Goal: Task Accomplishment & Management: Manage account settings

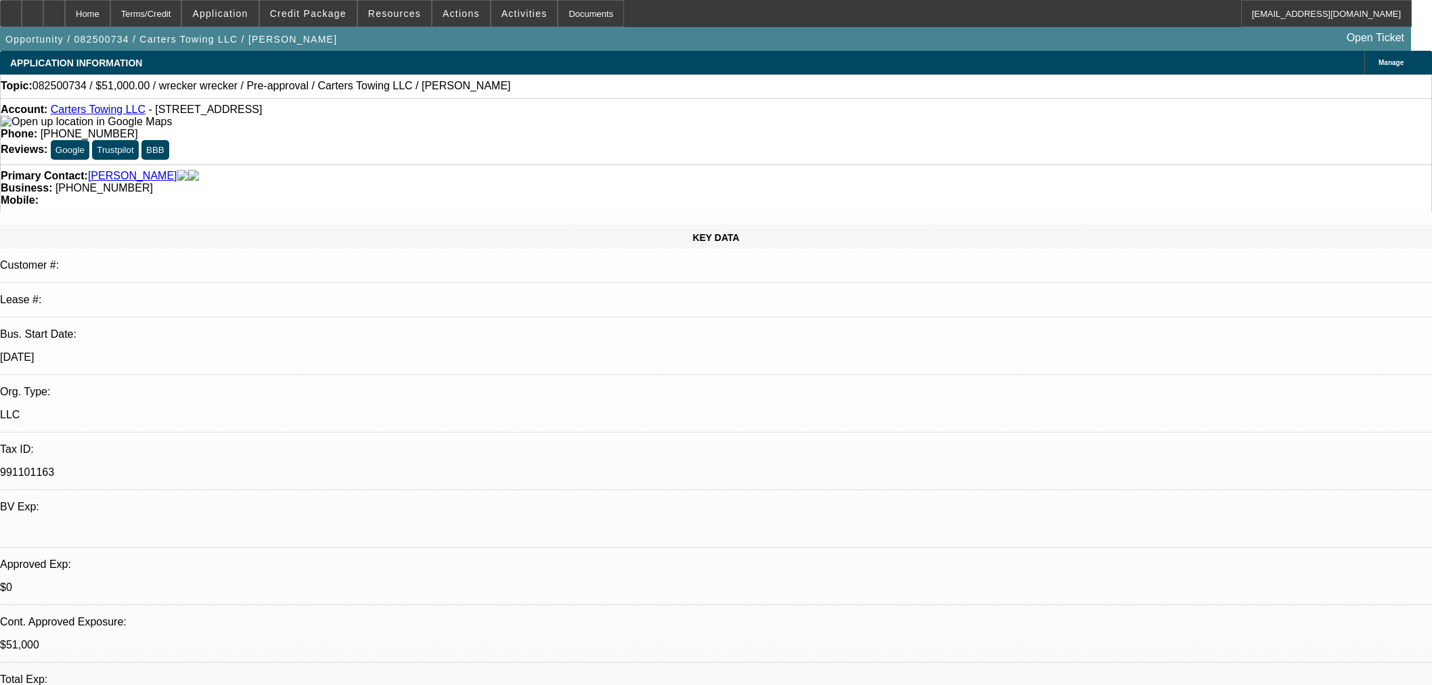
select select "0.15"
select select "2"
select select "0"
select select "6"
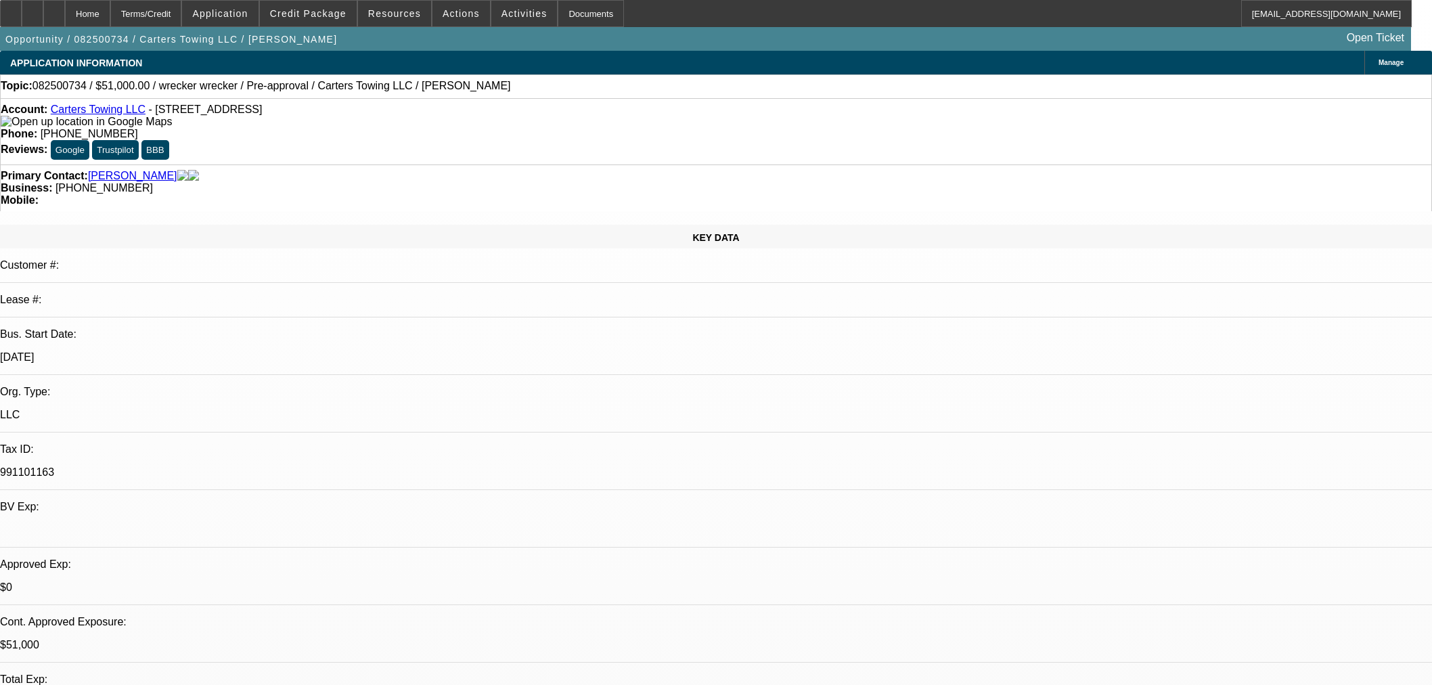
select select "0.15"
select select "2"
select select "0"
select select "6"
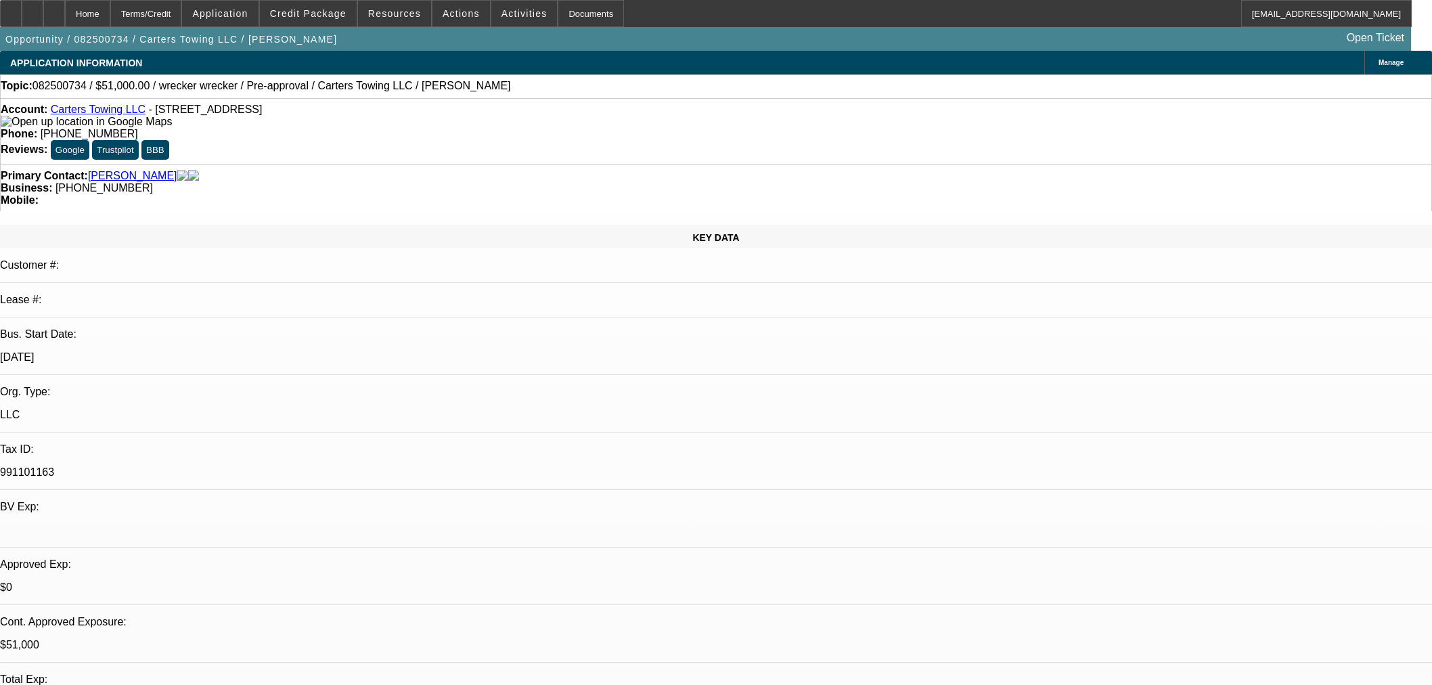
select select "0.15"
select select "2"
select select "0"
select select "6"
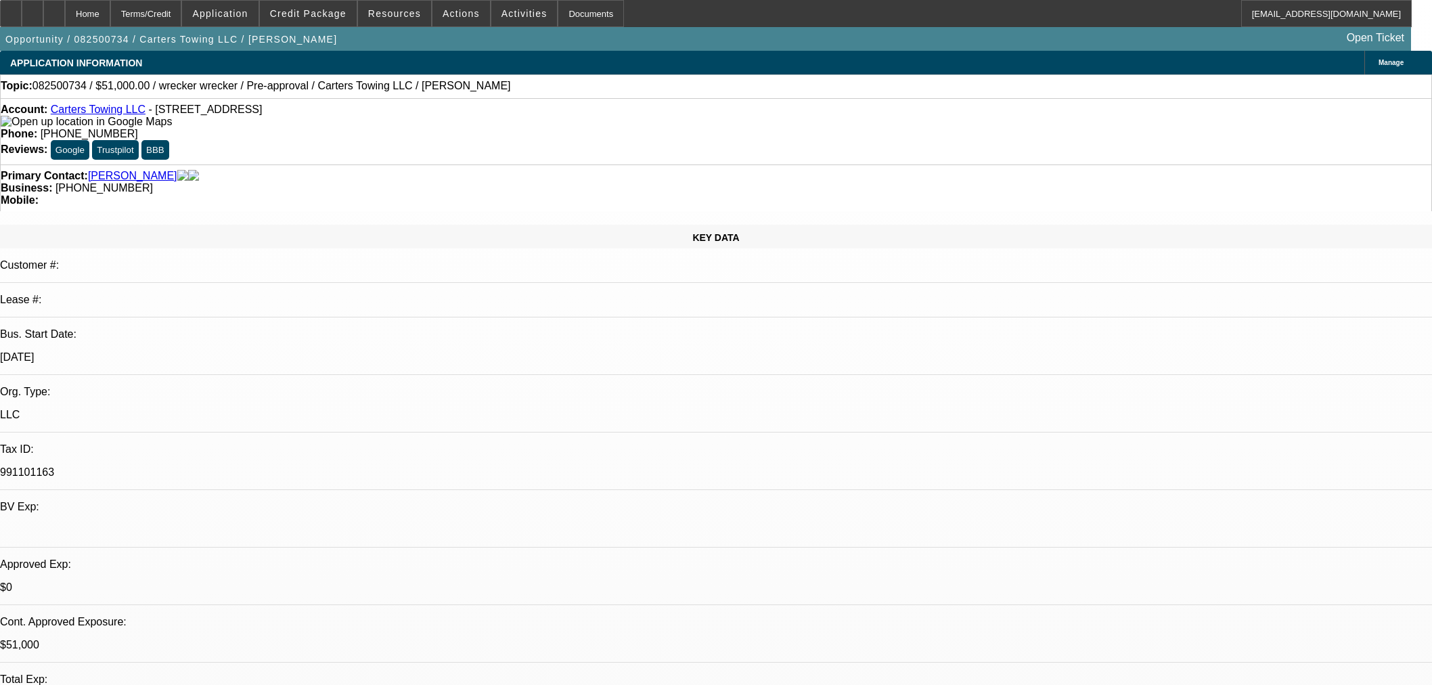
scroll to position [1730, 0]
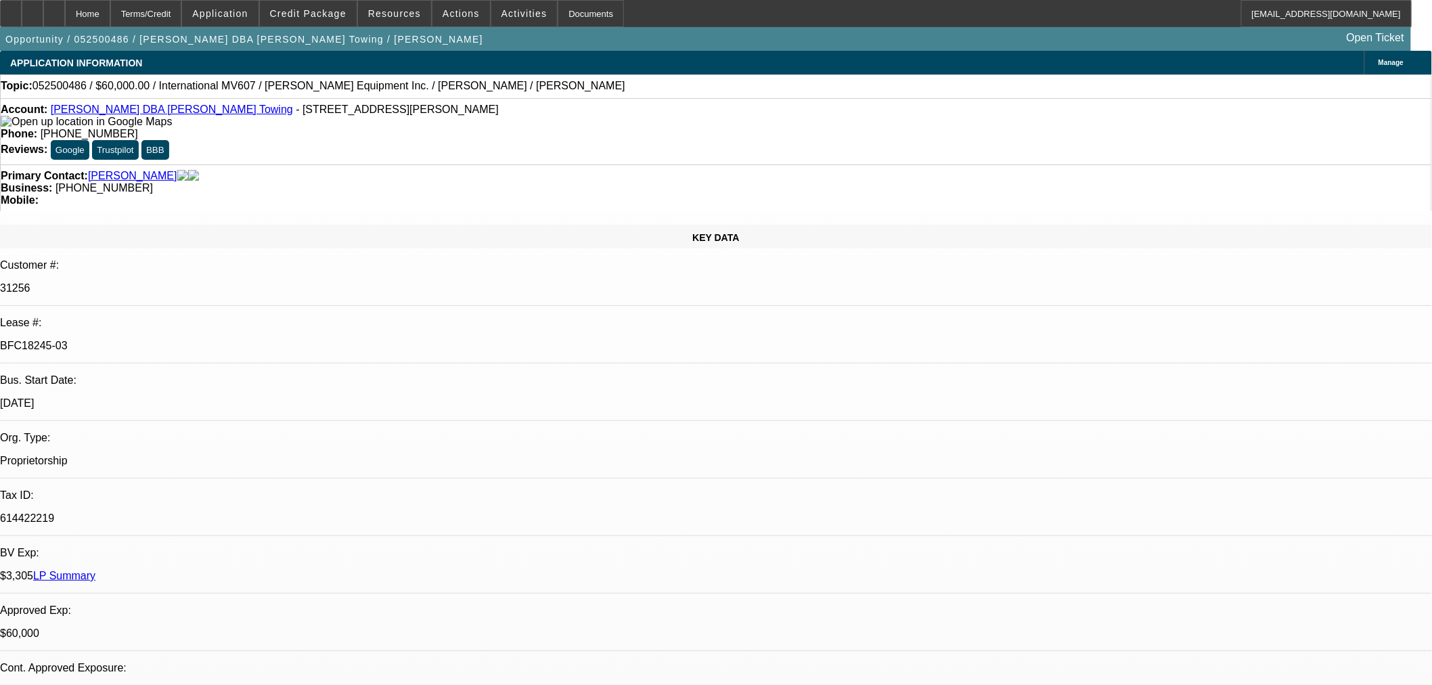
select select "0"
select select "2"
select select "0.1"
select select "4"
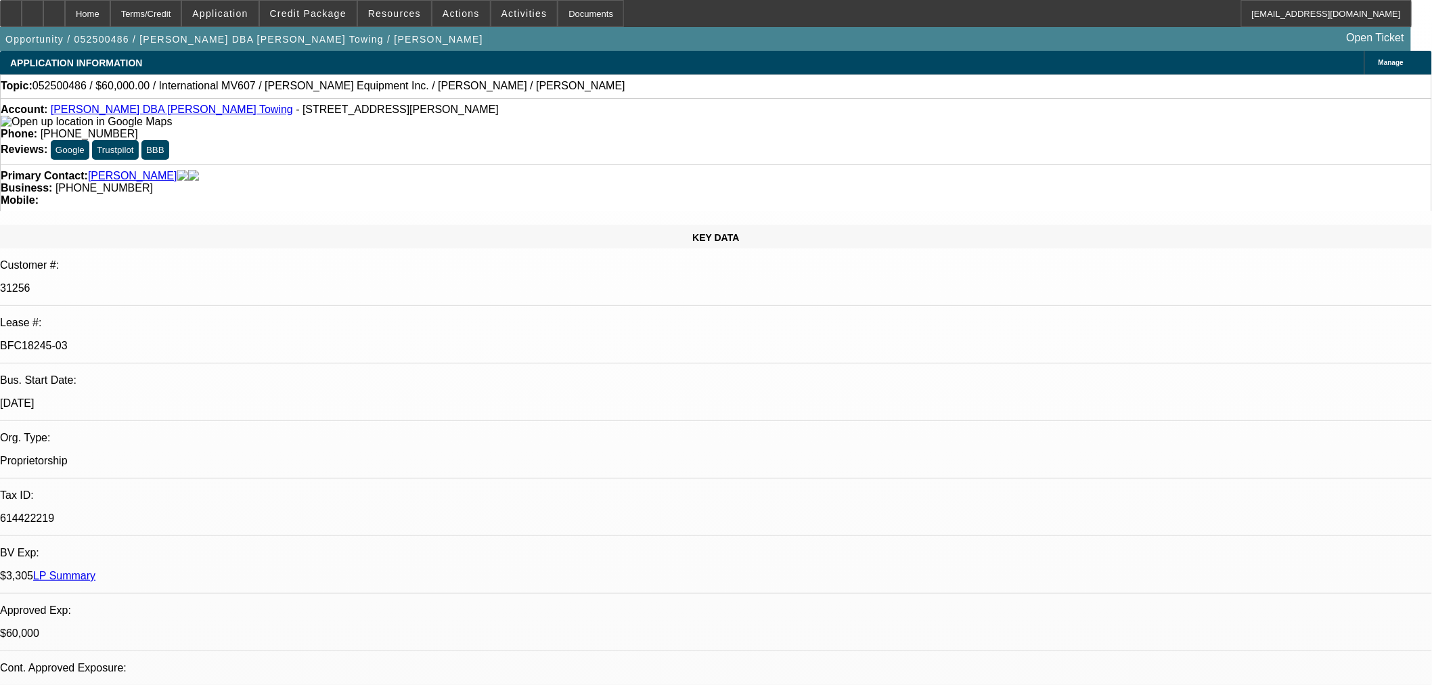
select select "0"
select select "2"
select select "0.1"
select select "4"
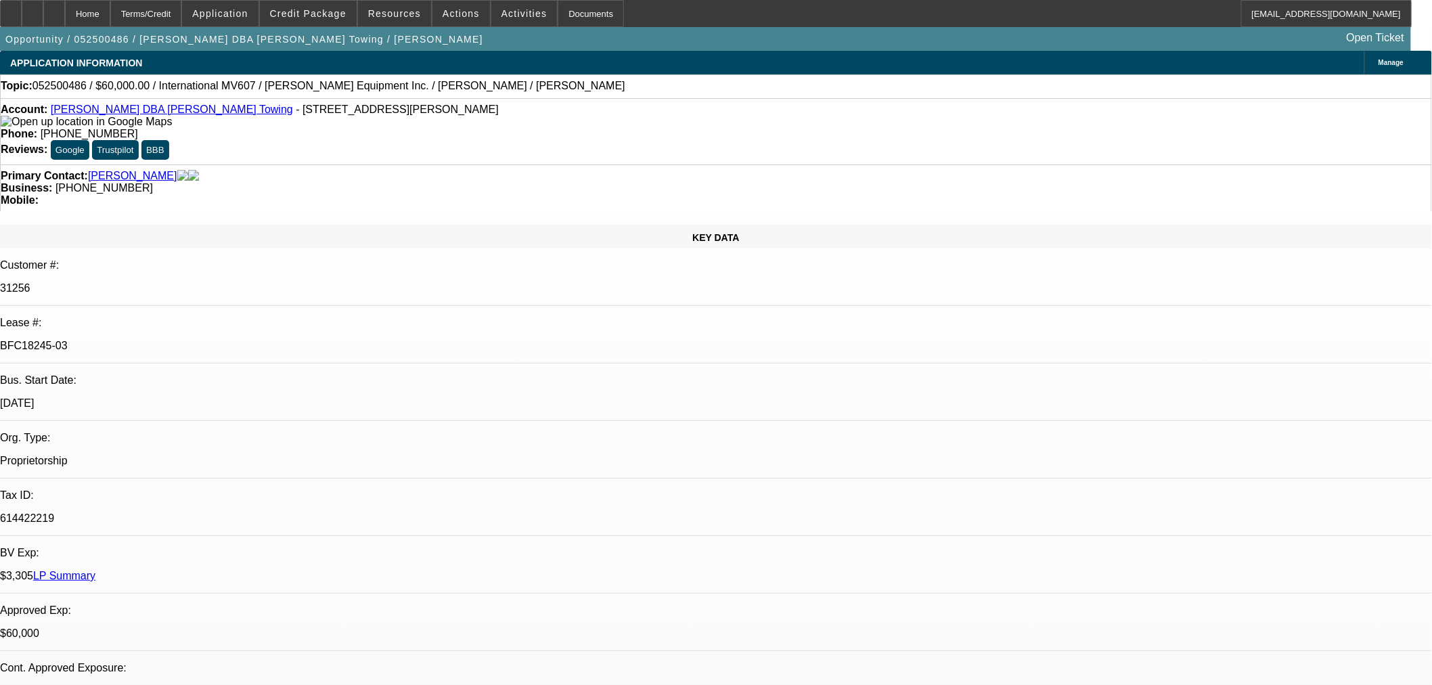
select select "0"
select select "2"
select select "0.1"
select select "4"
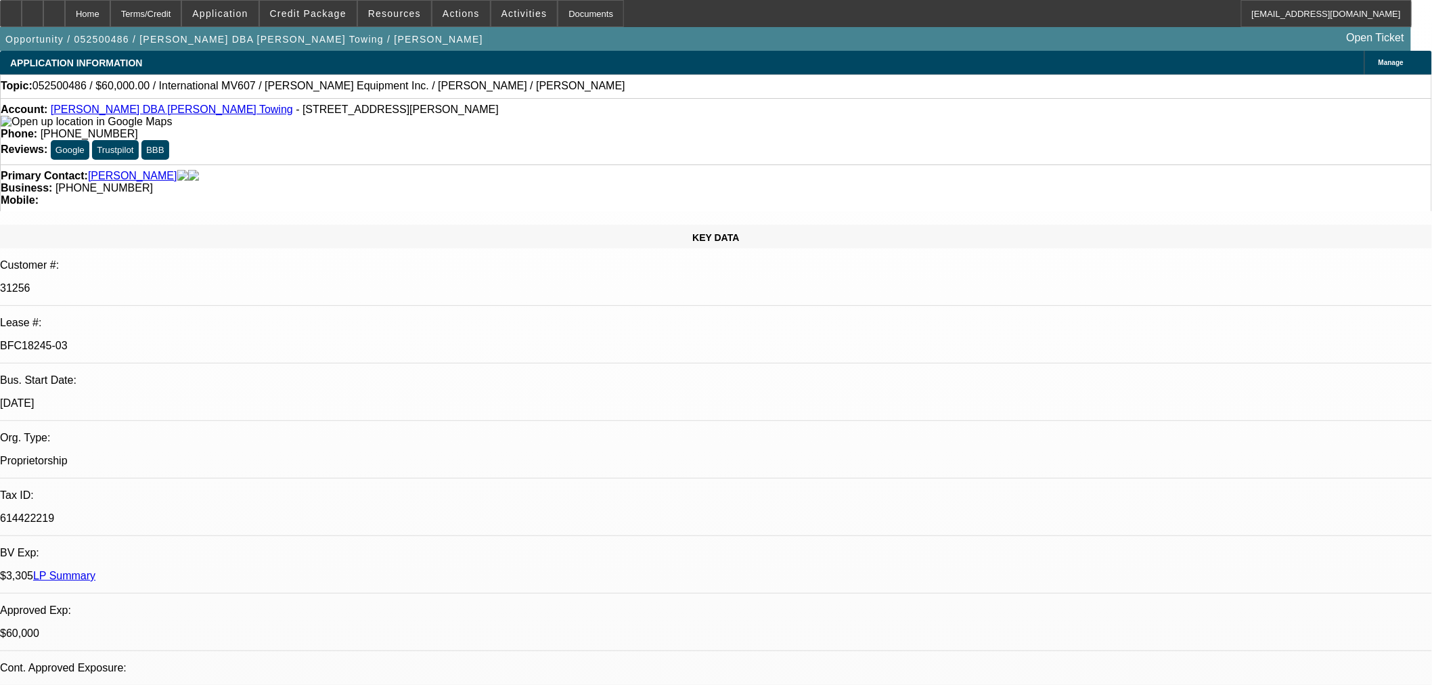
select select "0"
select select "3"
select select "0.1"
select select "4"
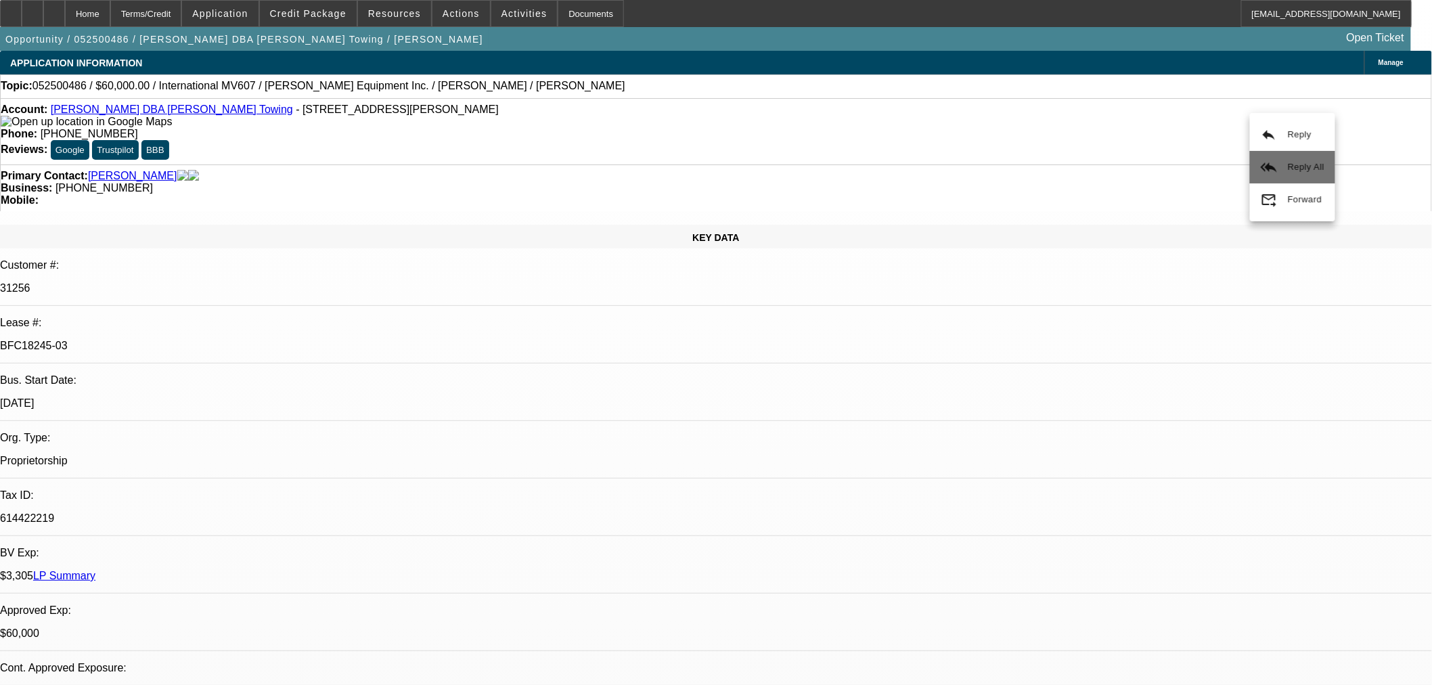
click at [1308, 160] on span "Reply All" at bounding box center [1306, 167] width 37 height 16
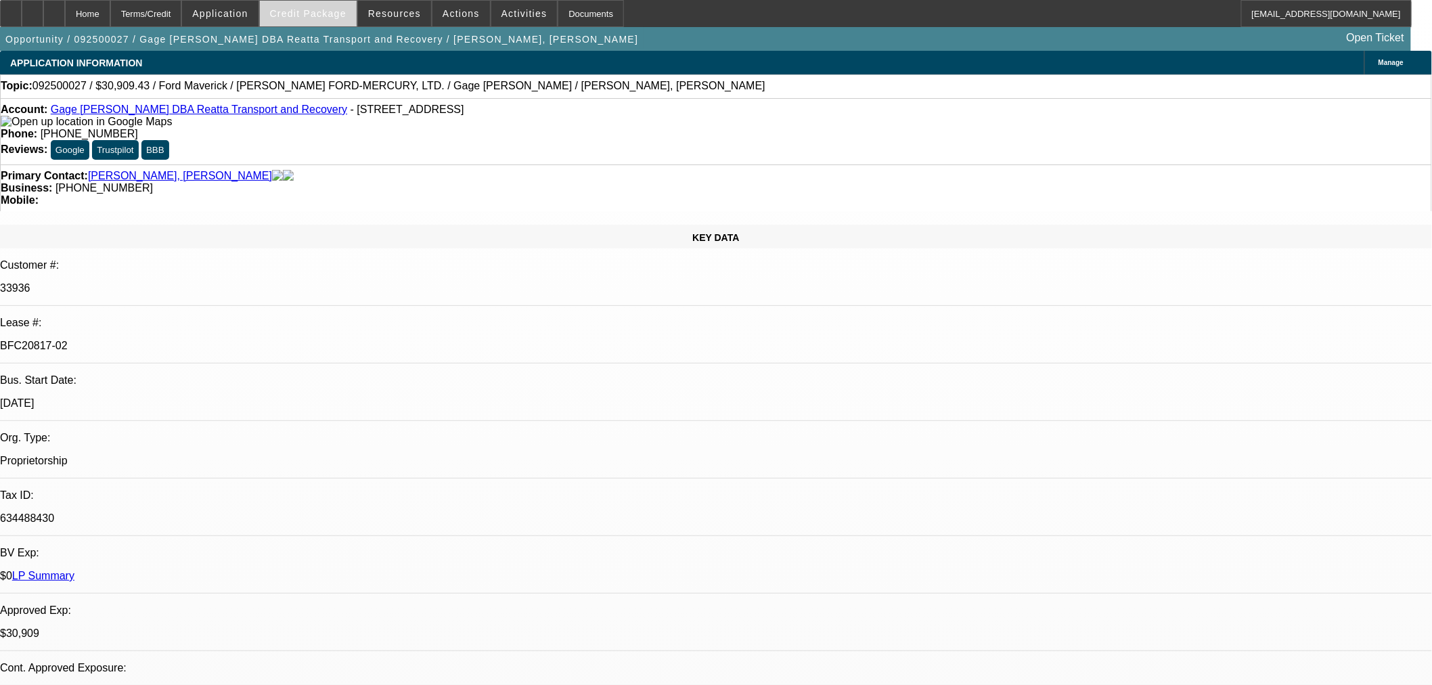
select select "0.1"
select select "2"
select select "0"
select select "6"
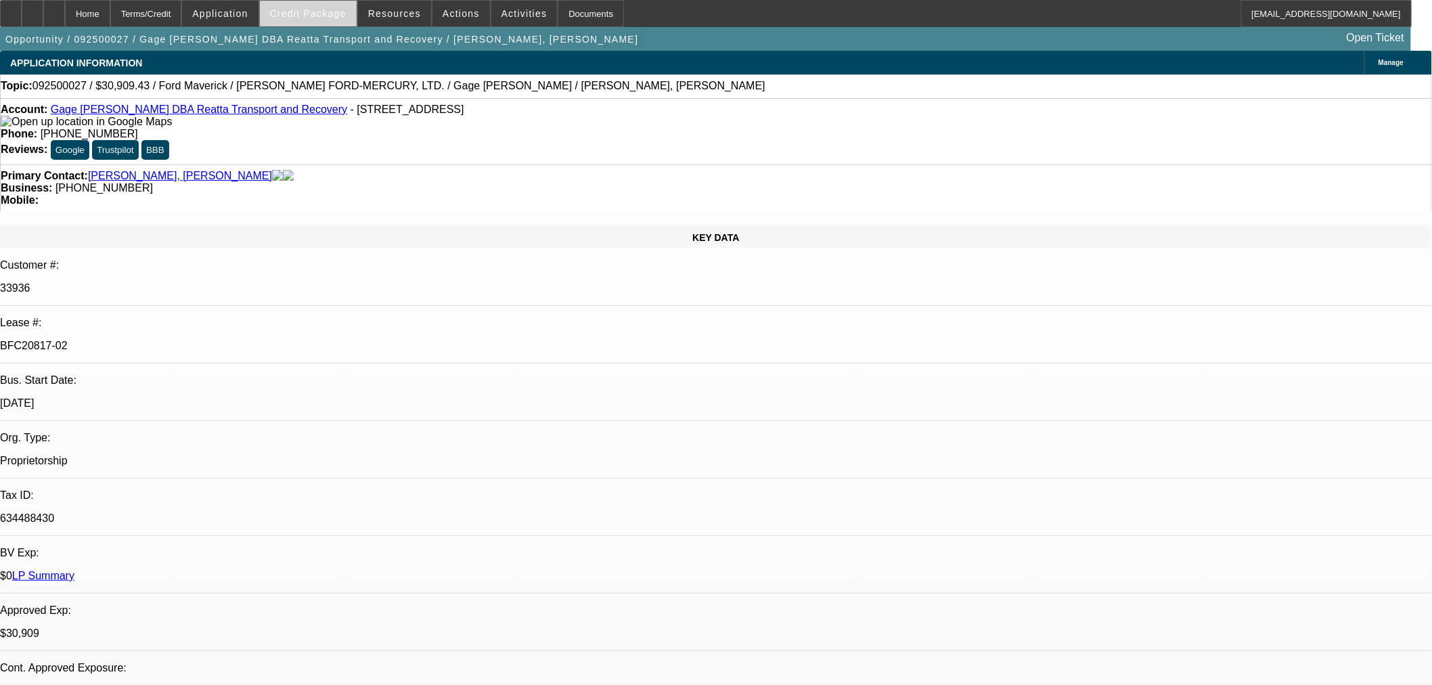
select select "0.1"
select select "2"
select select "0"
select select "6"
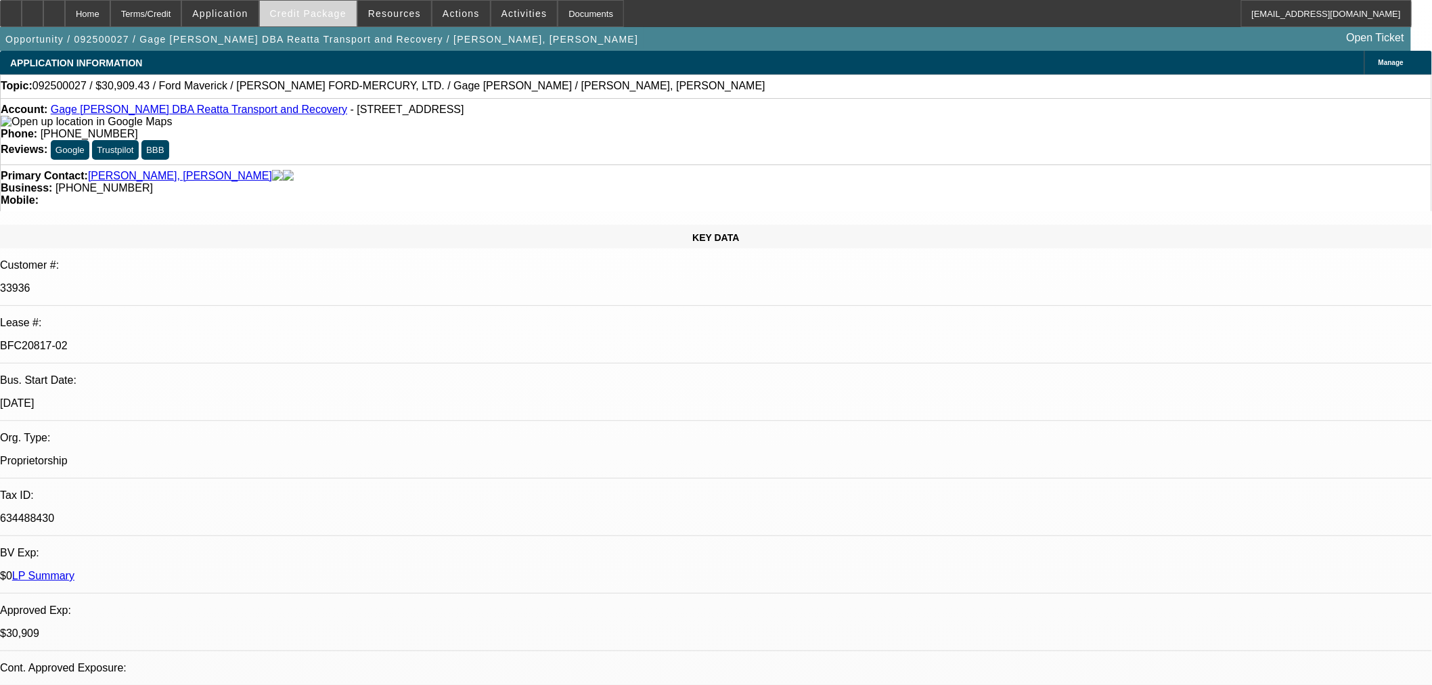
select select "0.1"
select select "2"
select select "0"
select select "6"
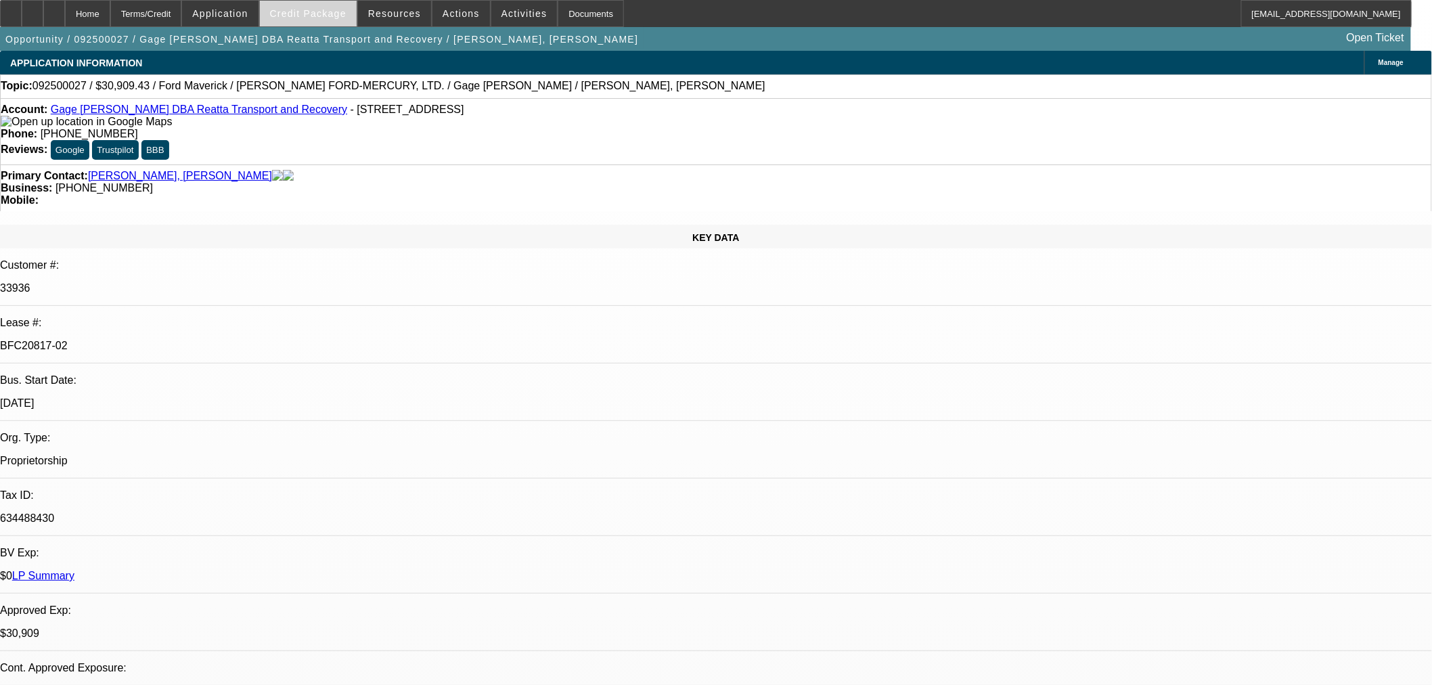
select select "0.1"
select select "2"
select select "0"
select select "6"
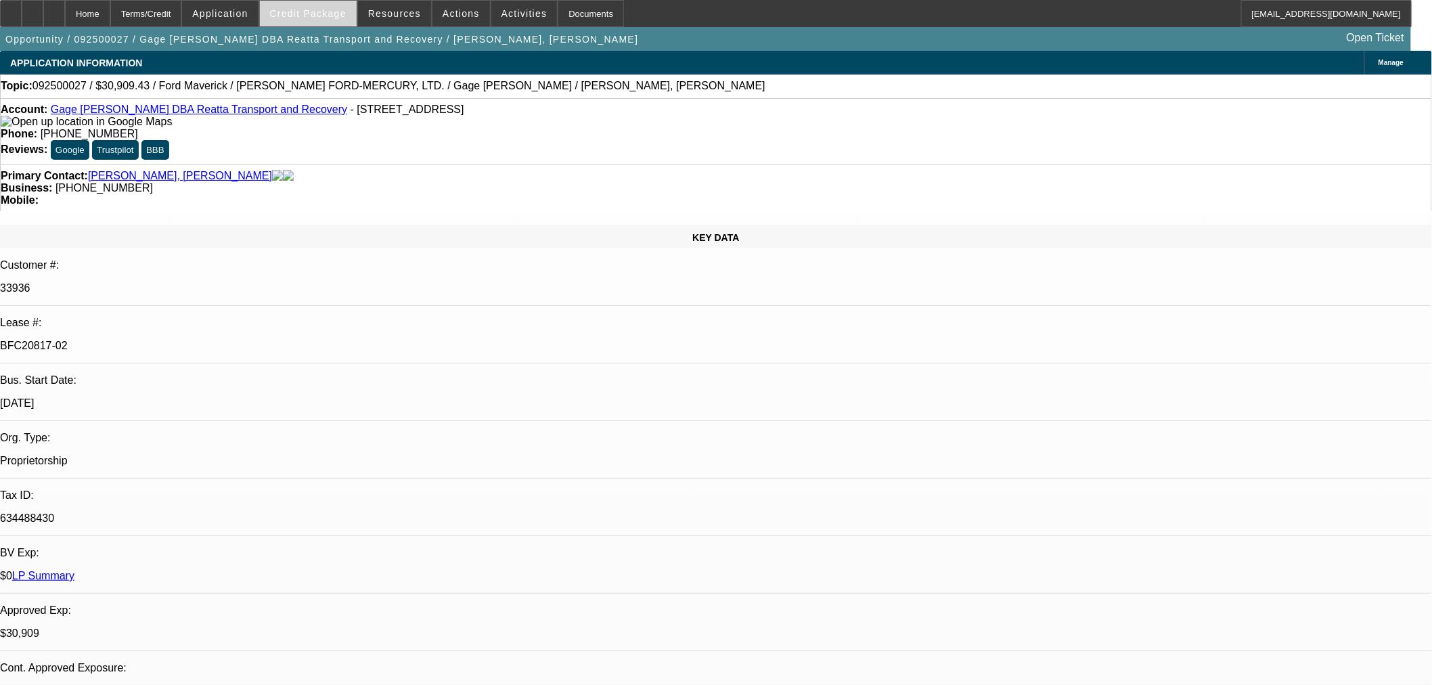
click at [333, 18] on span "Credit Package" at bounding box center [308, 13] width 76 height 11
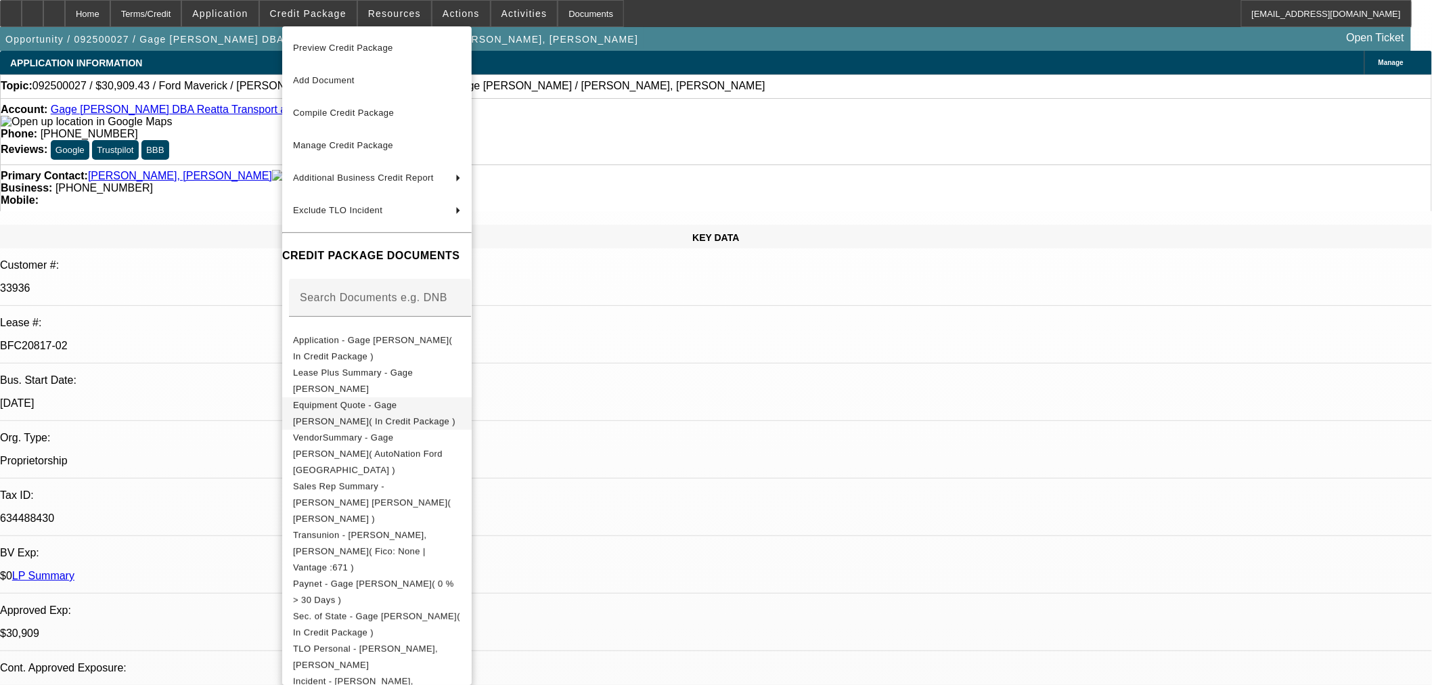
click at [343, 410] on span "Equipment Quote - Gage Faske( In Credit Package )" at bounding box center [374, 412] width 162 height 26
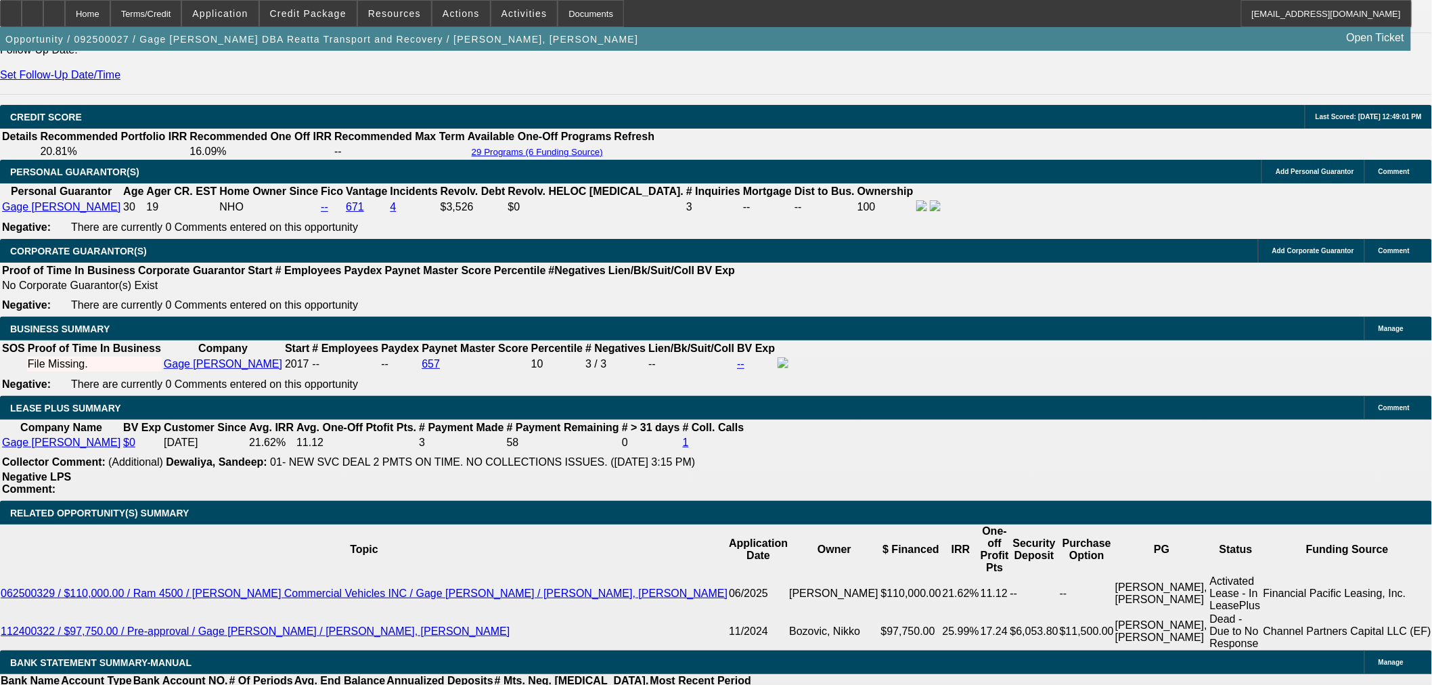
scroll to position [1955, 0]
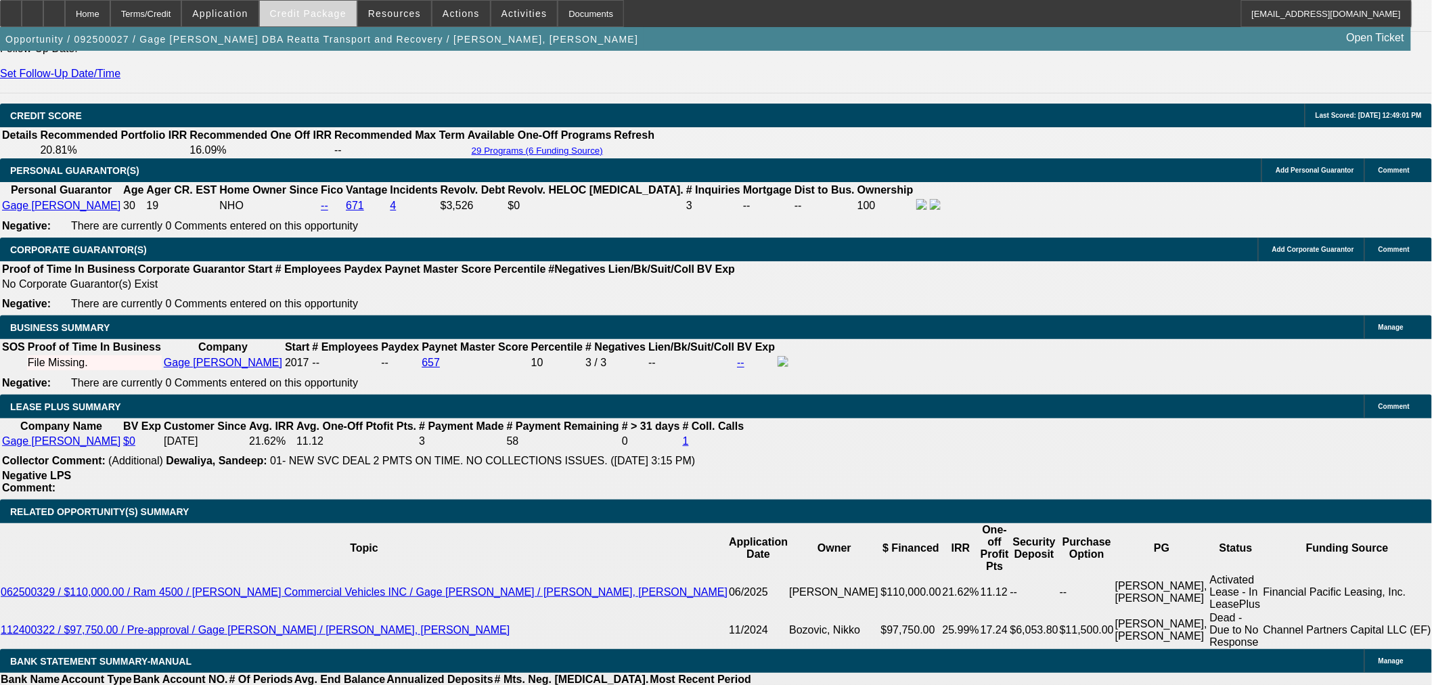
click at [332, 7] on span at bounding box center [308, 13] width 97 height 32
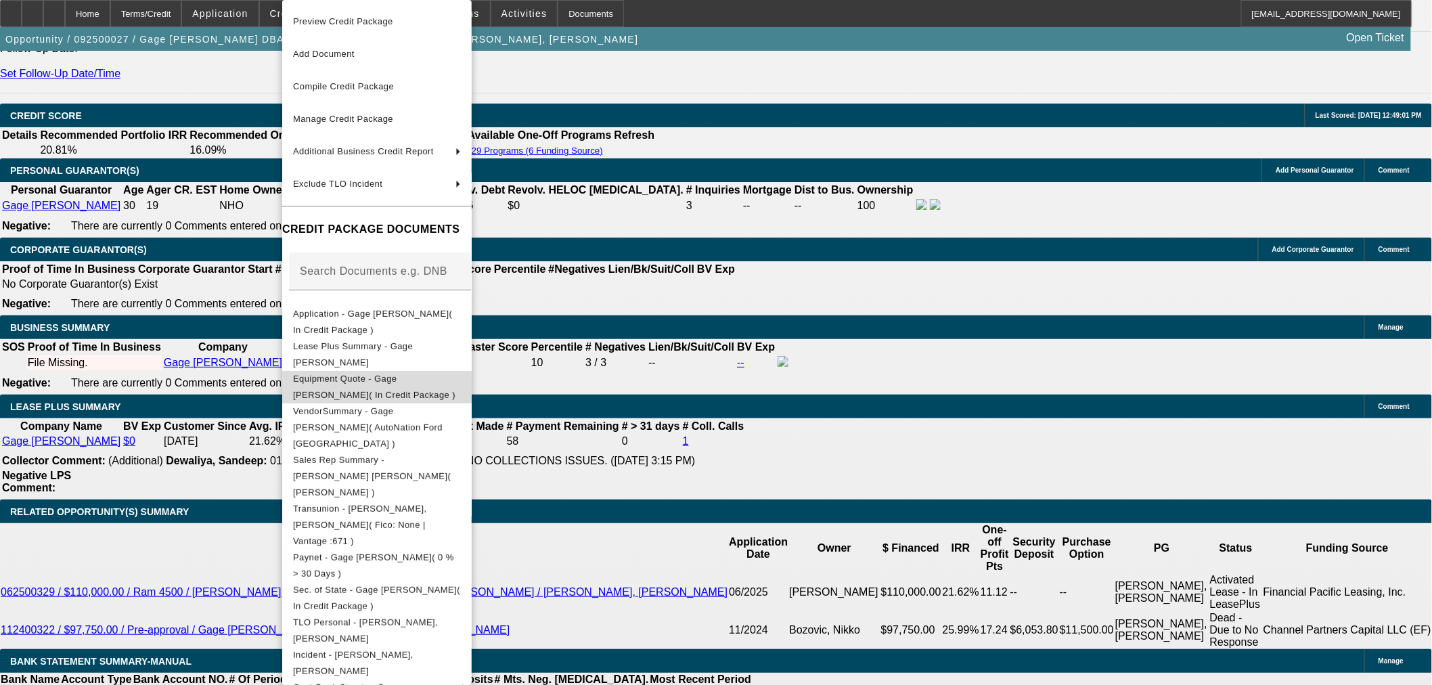
click at [370, 382] on span "Equipment Quote - Gage Faske( In Credit Package )" at bounding box center [374, 387] width 162 height 26
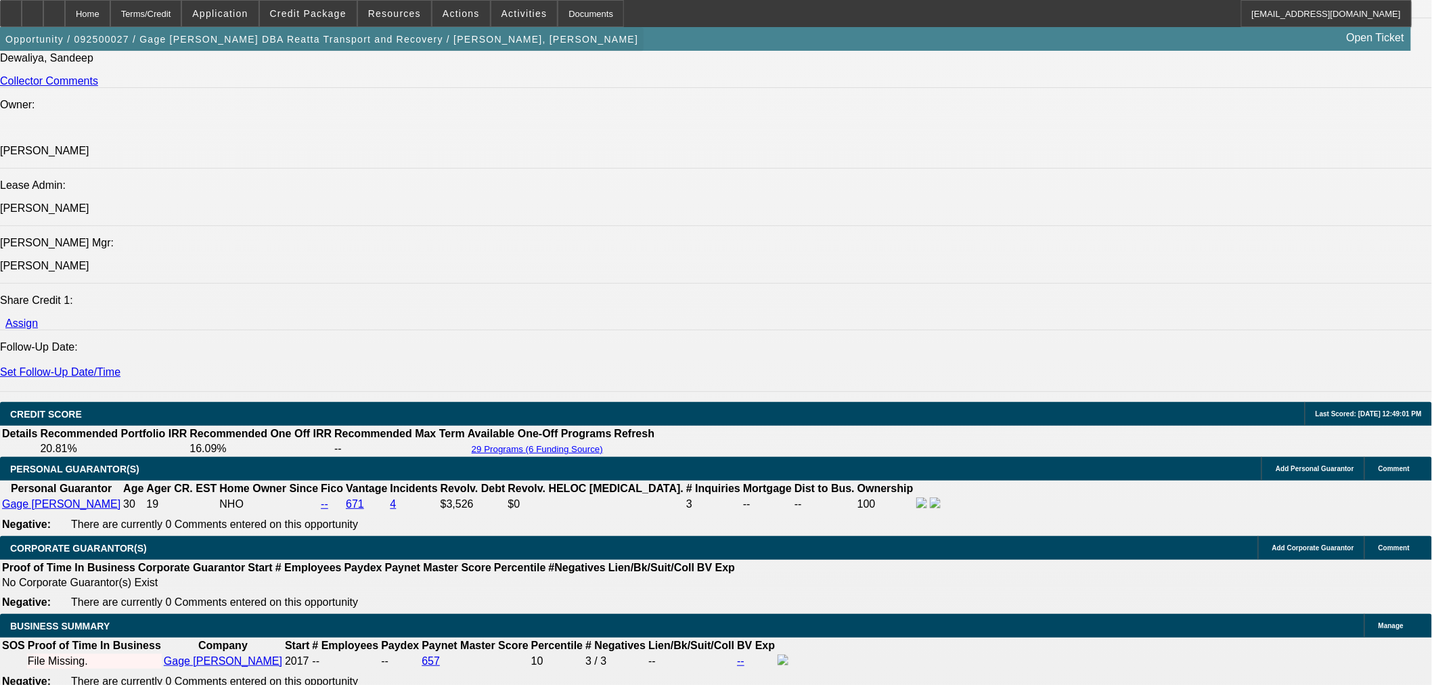
scroll to position [1655, 0]
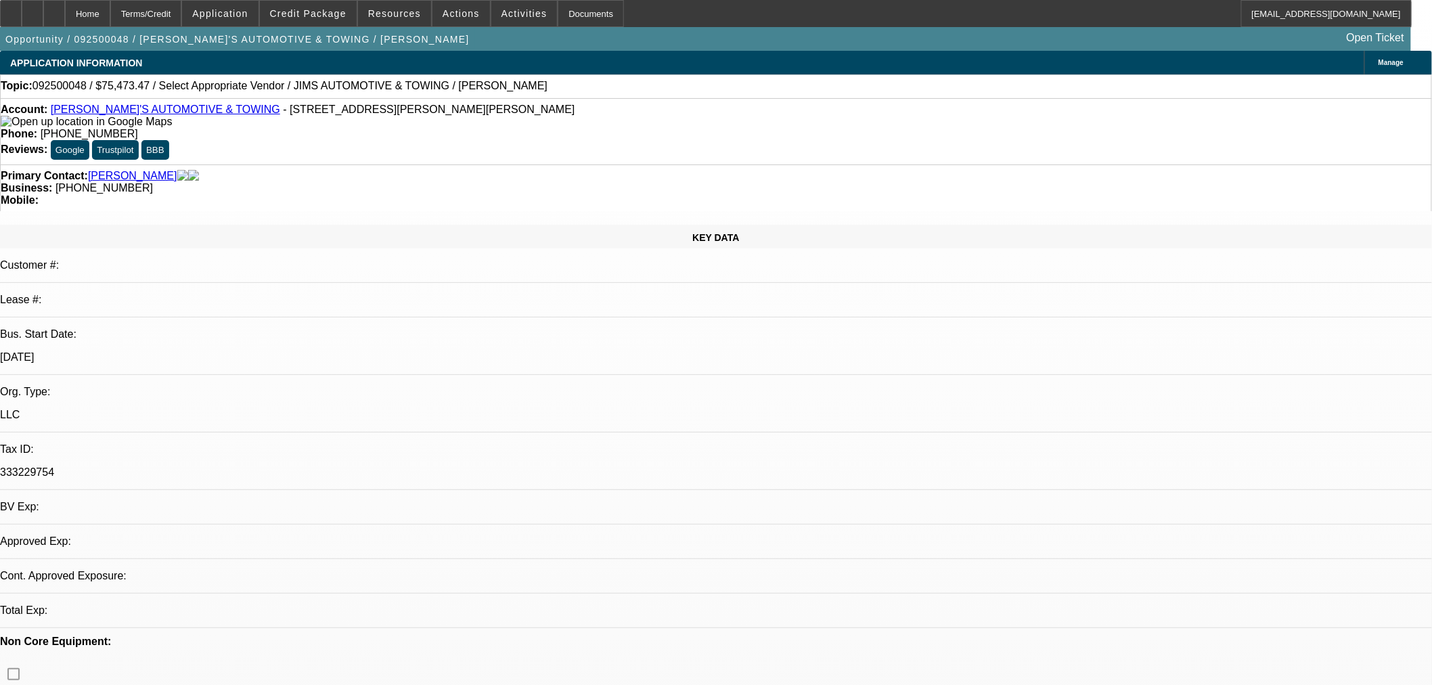
select select "0"
select select "2"
select select "0.1"
select select "2"
select select "4"
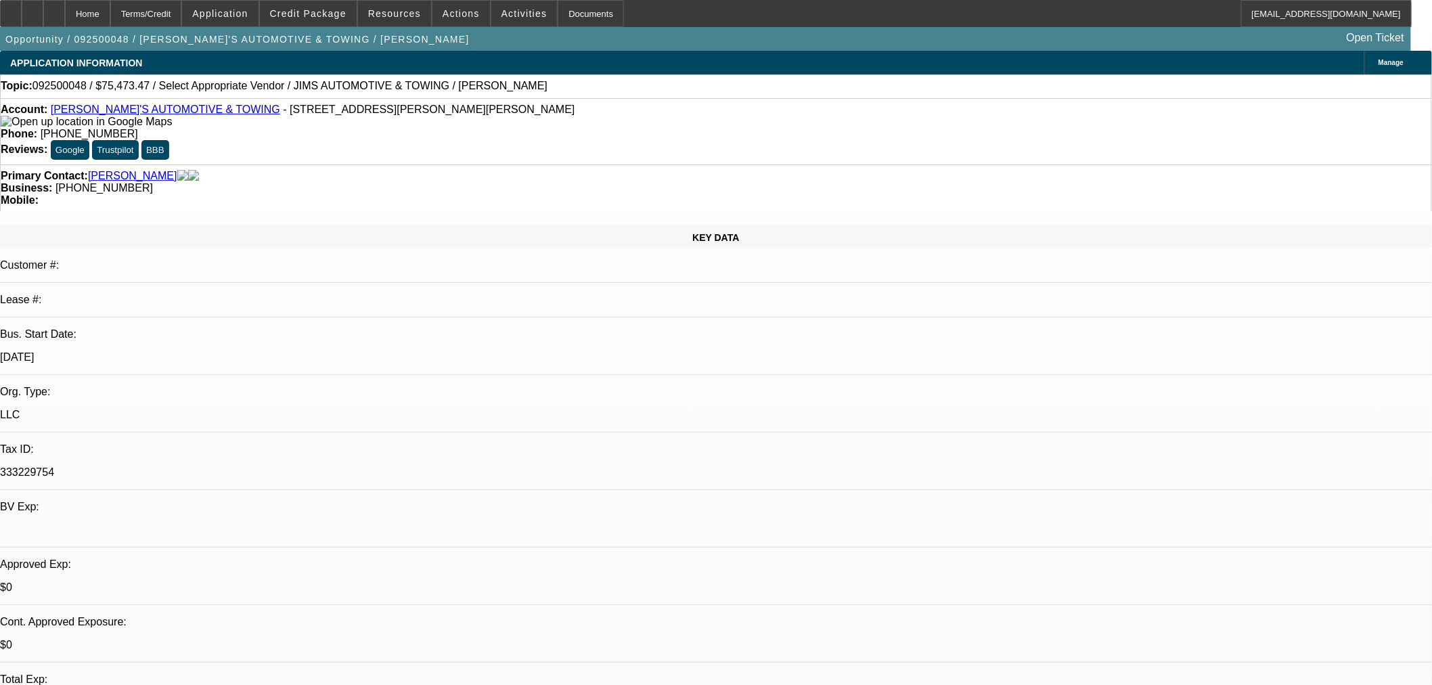
click at [156, 110] on link "JIM'S AUTOMOTIVE & TOWING" at bounding box center [165, 110] width 229 height 12
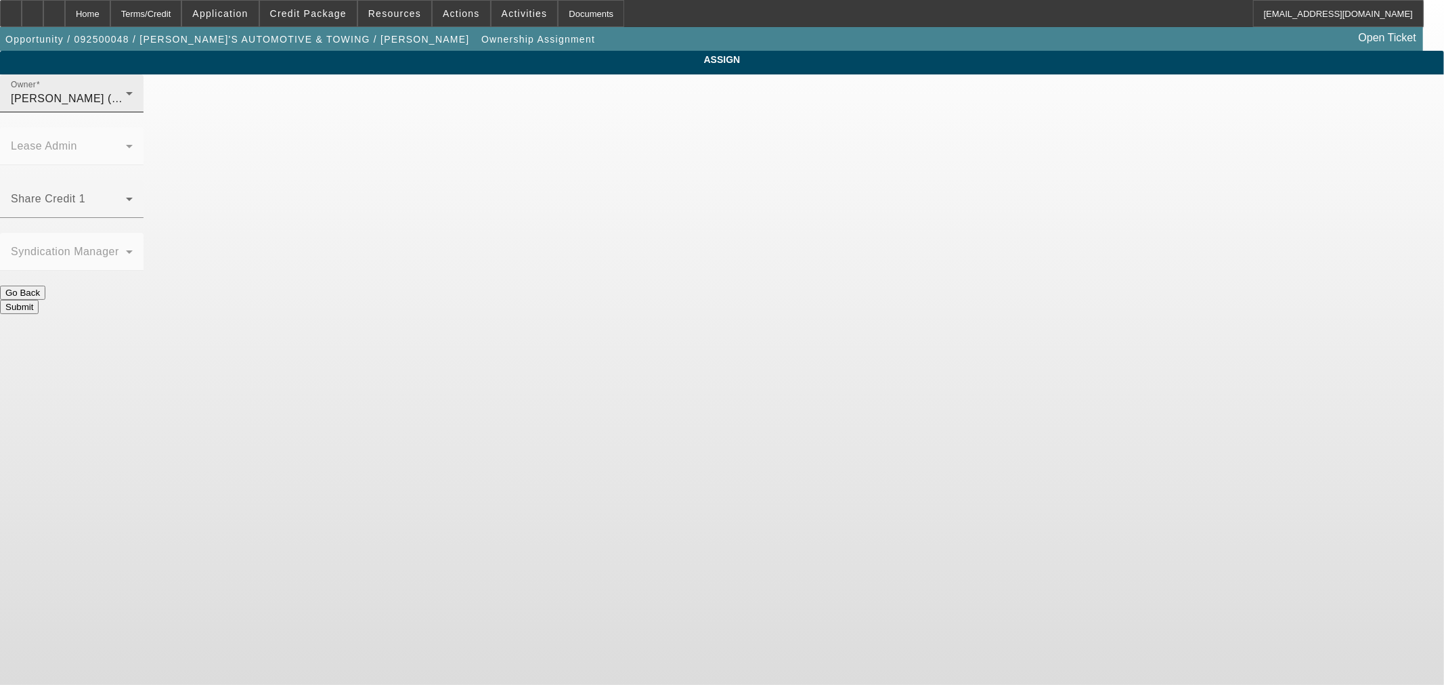
click at [126, 107] on div "Martell, Heath (Lvl 6)" at bounding box center [68, 99] width 115 height 16
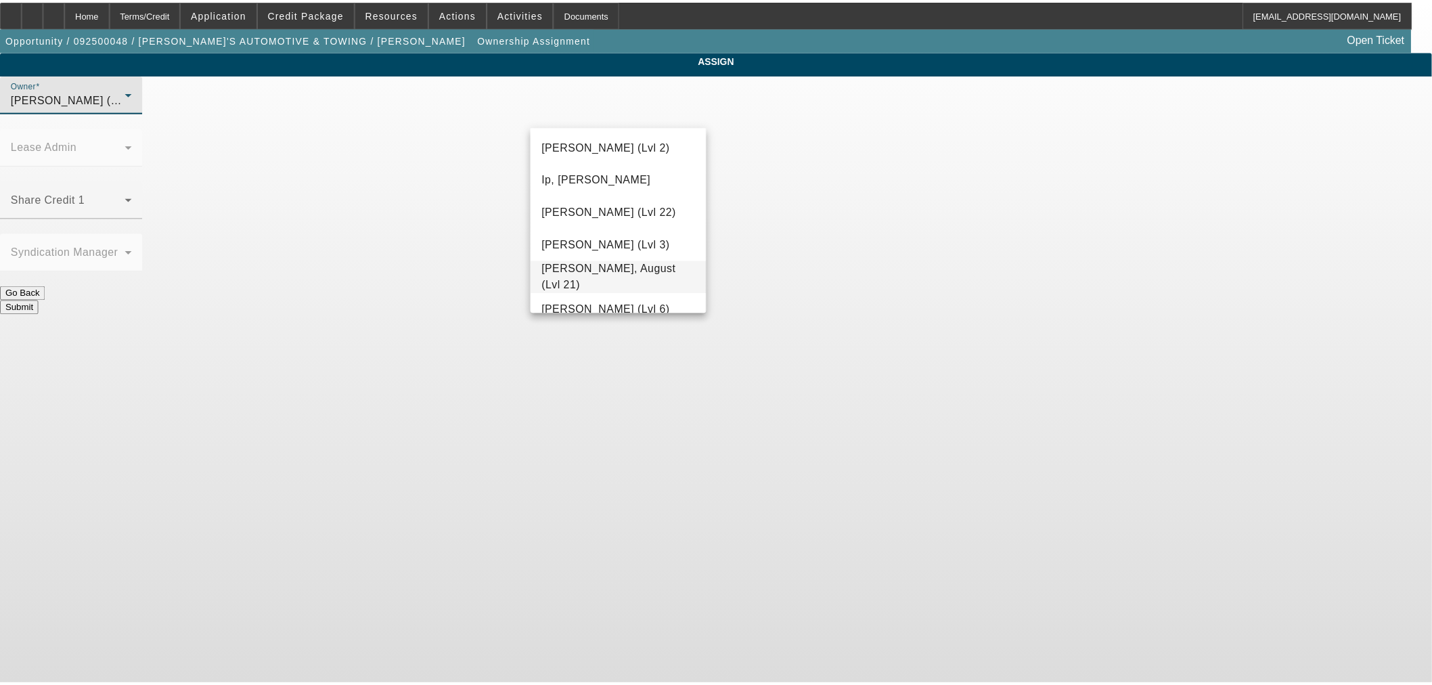
scroll to position [978, 0]
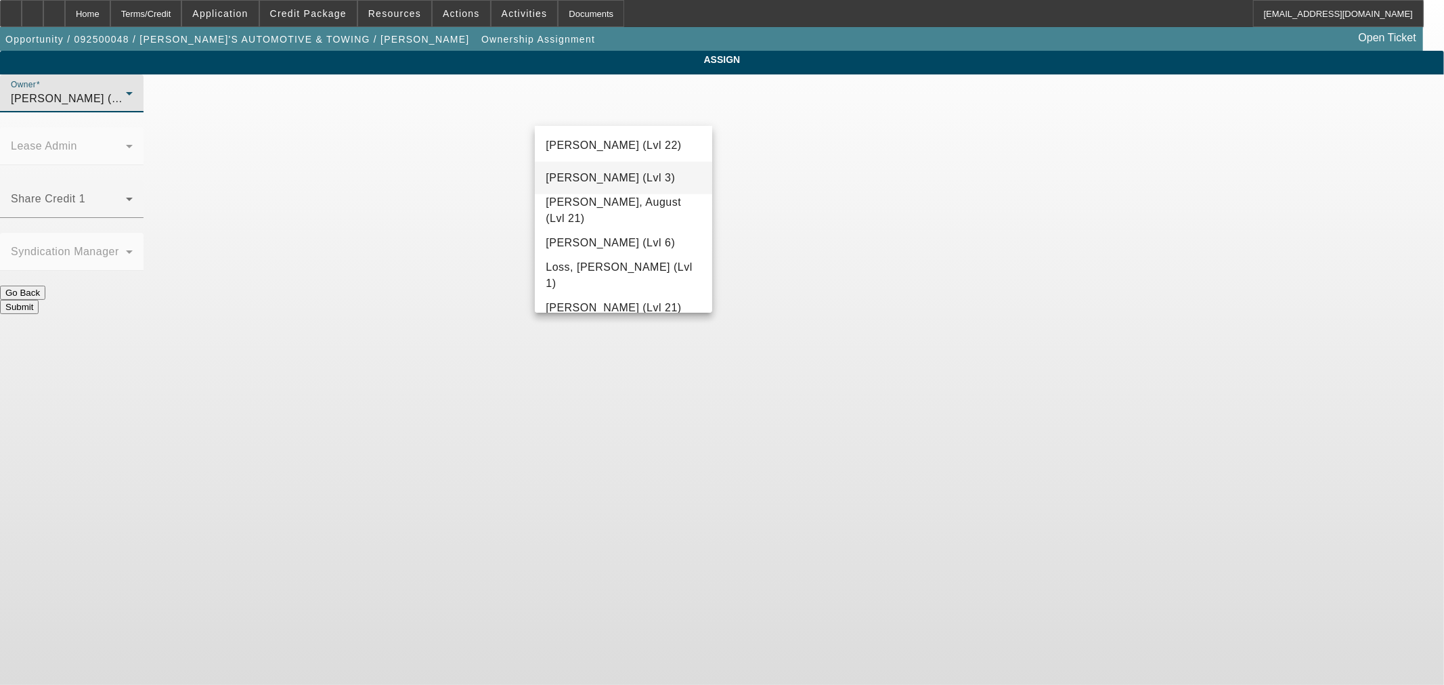
click at [594, 171] on span "Leach, Ethan (Lvl 3)" at bounding box center [610, 178] width 129 height 16
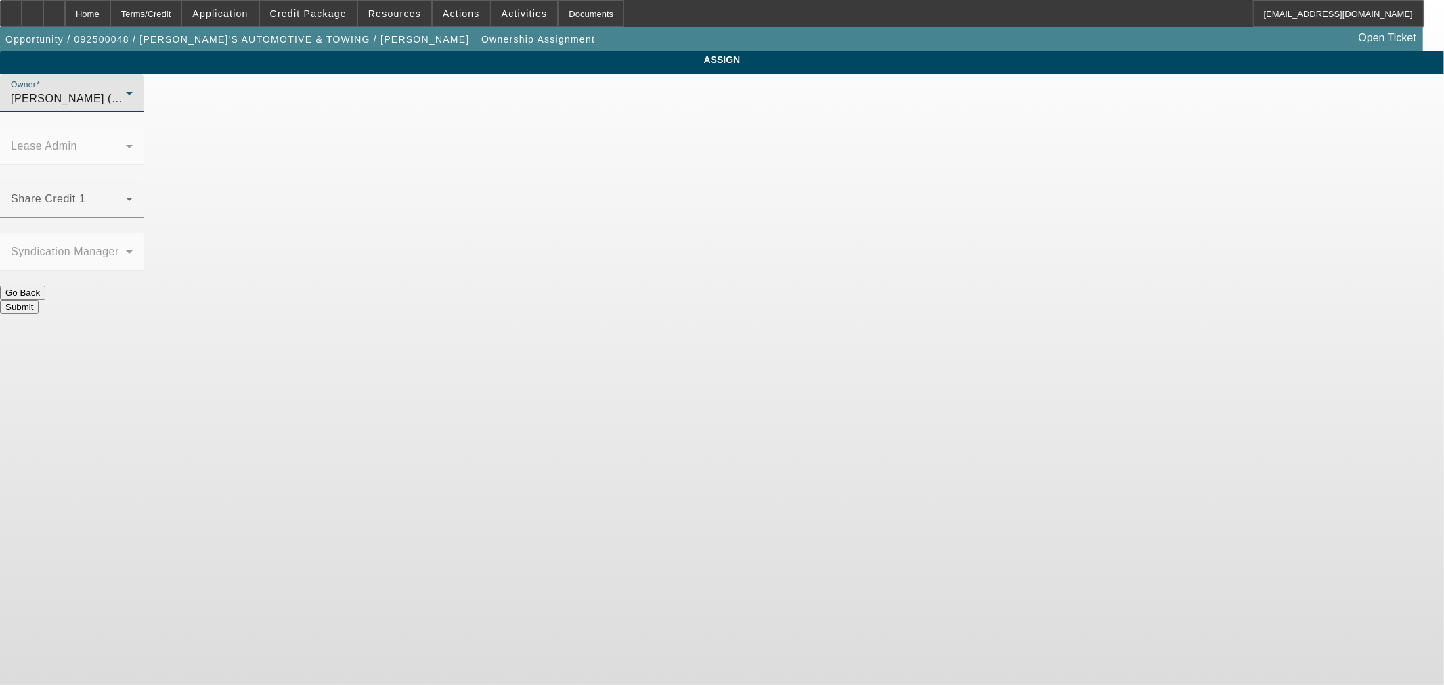
click at [39, 300] on button "Submit" at bounding box center [19, 307] width 39 height 14
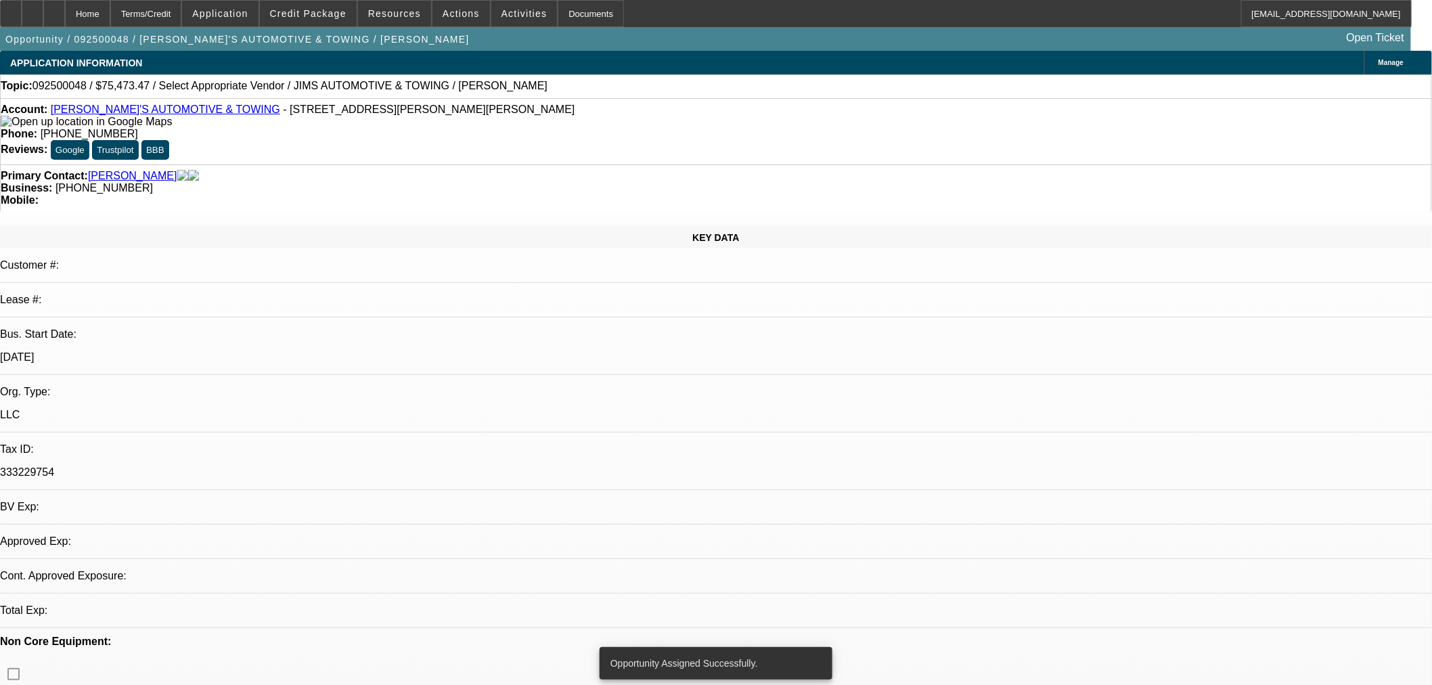
select select "0"
select select "2"
select select "0.1"
select select "4"
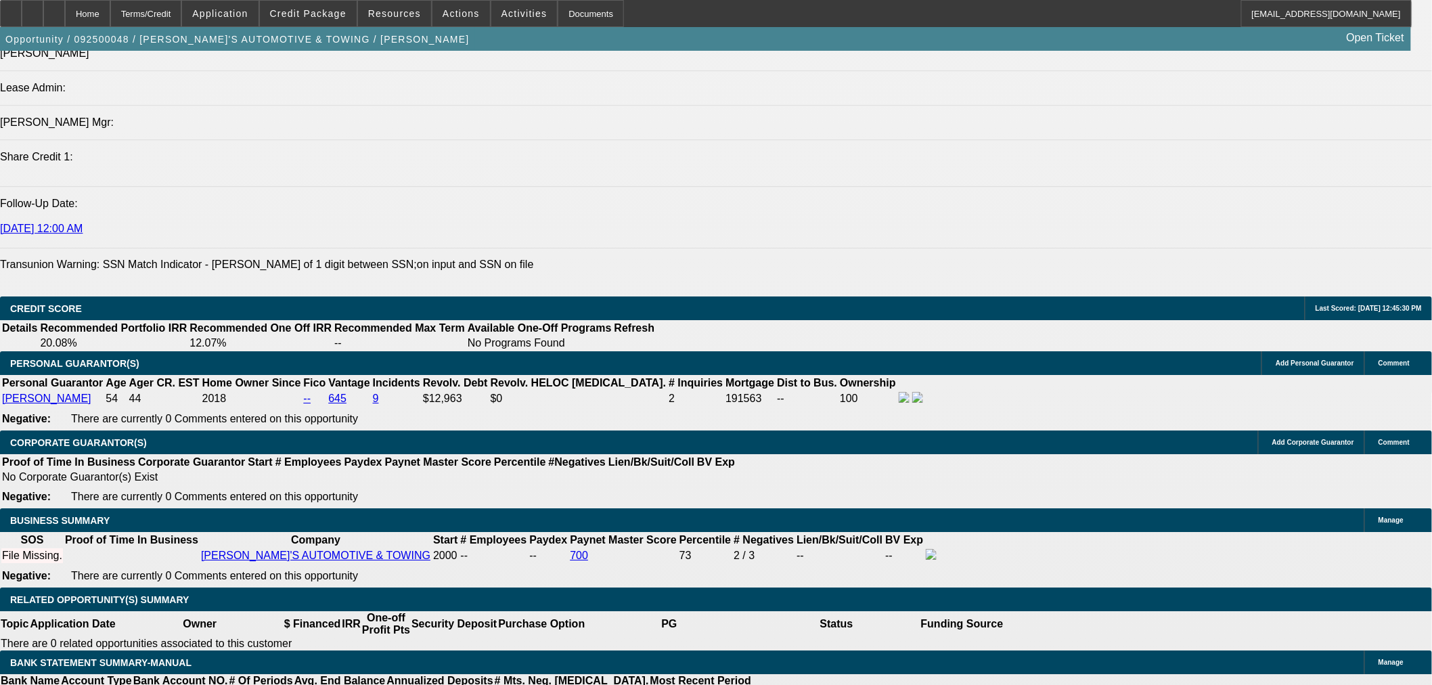
scroll to position [1504, 0]
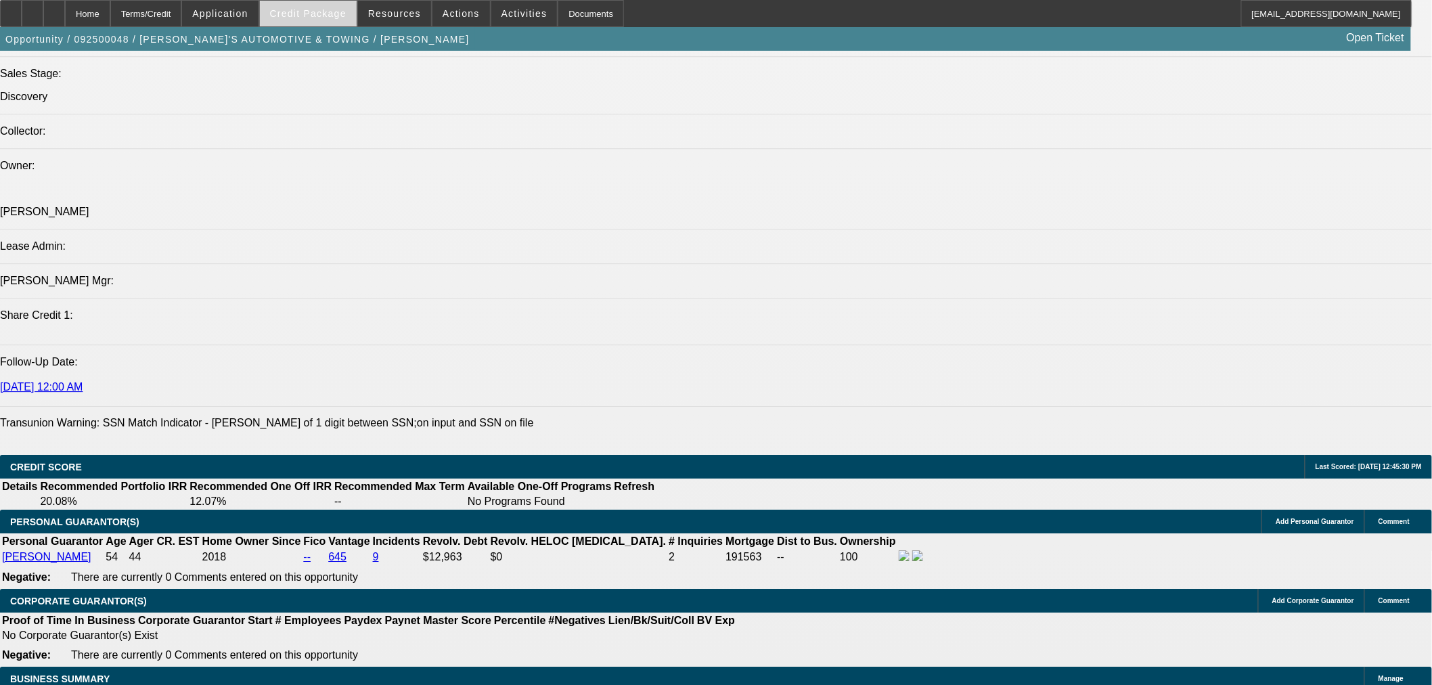
click at [326, 5] on span at bounding box center [308, 13] width 97 height 32
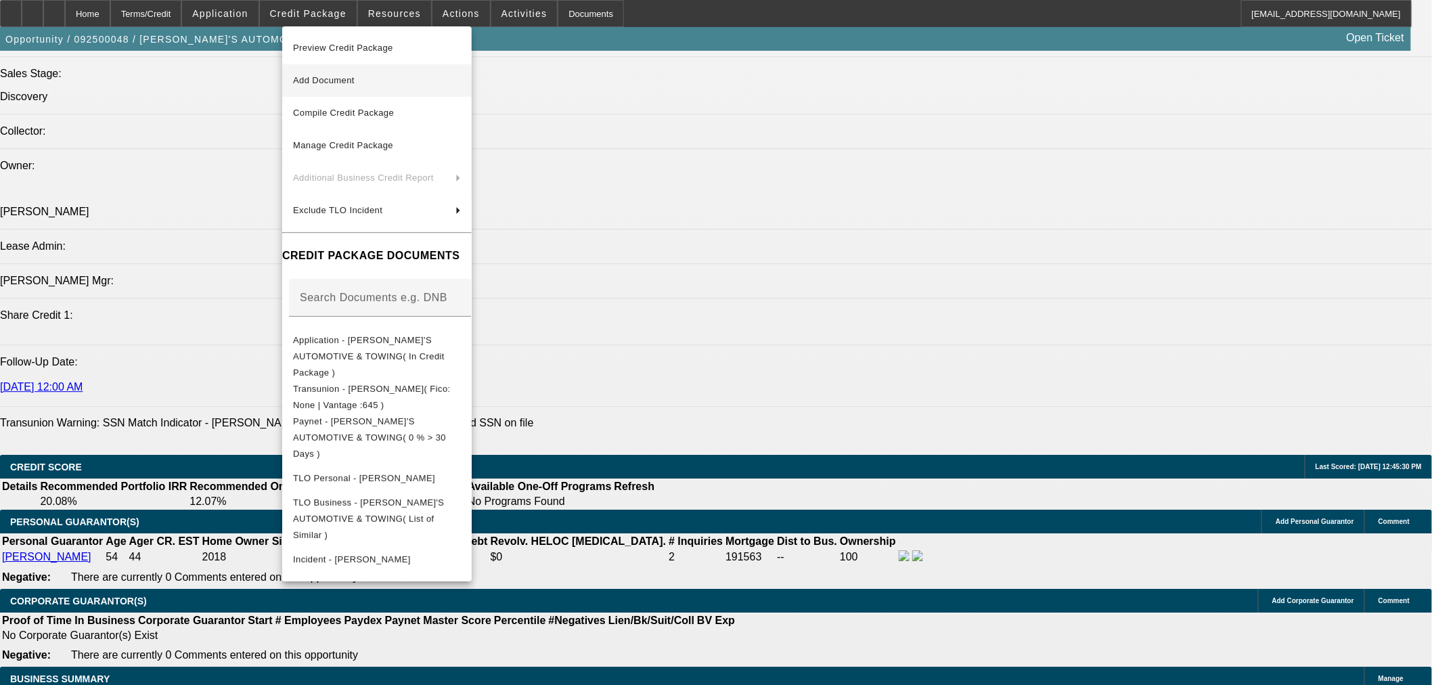
click at [328, 87] on span "Add Document" at bounding box center [377, 80] width 168 height 16
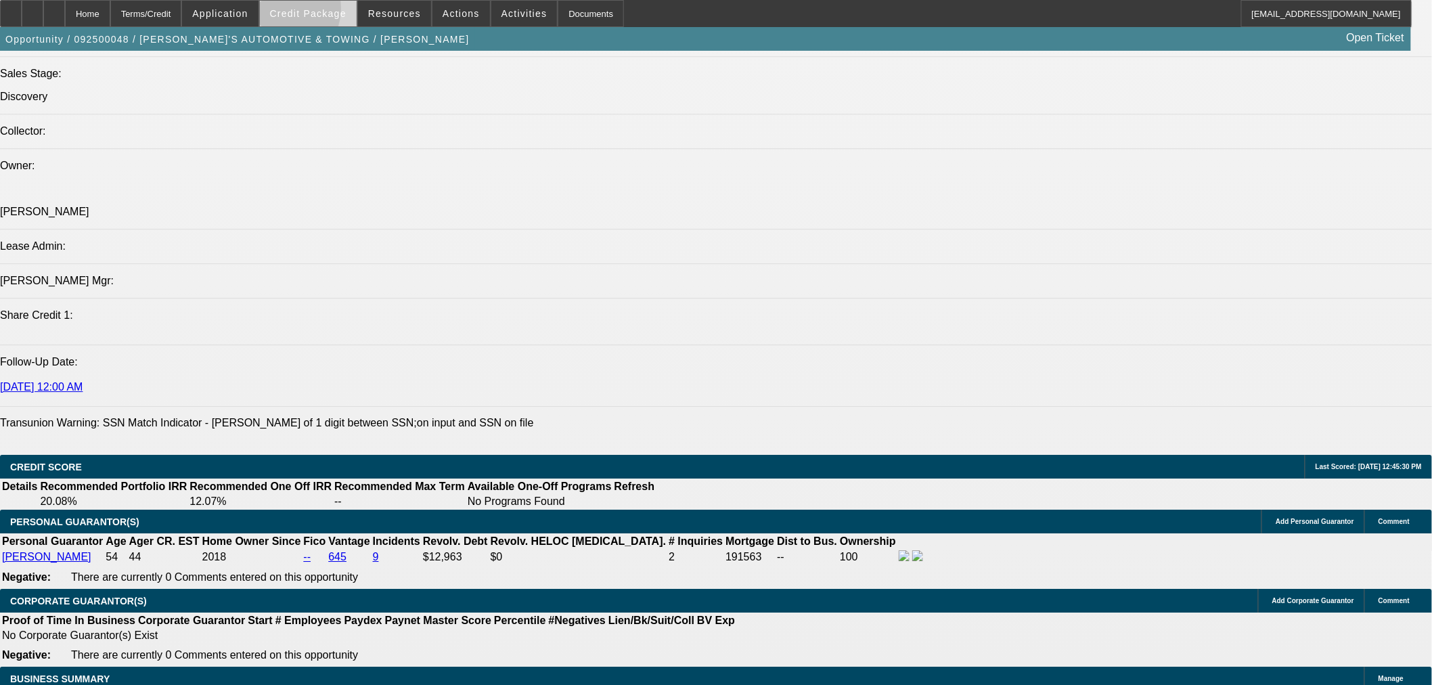
drag, startPoint x: 301, startPoint y: 12, endPoint x: 276, endPoint y: 63, distance: 57.5
click at [302, 12] on span "Credit Package" at bounding box center [308, 13] width 76 height 11
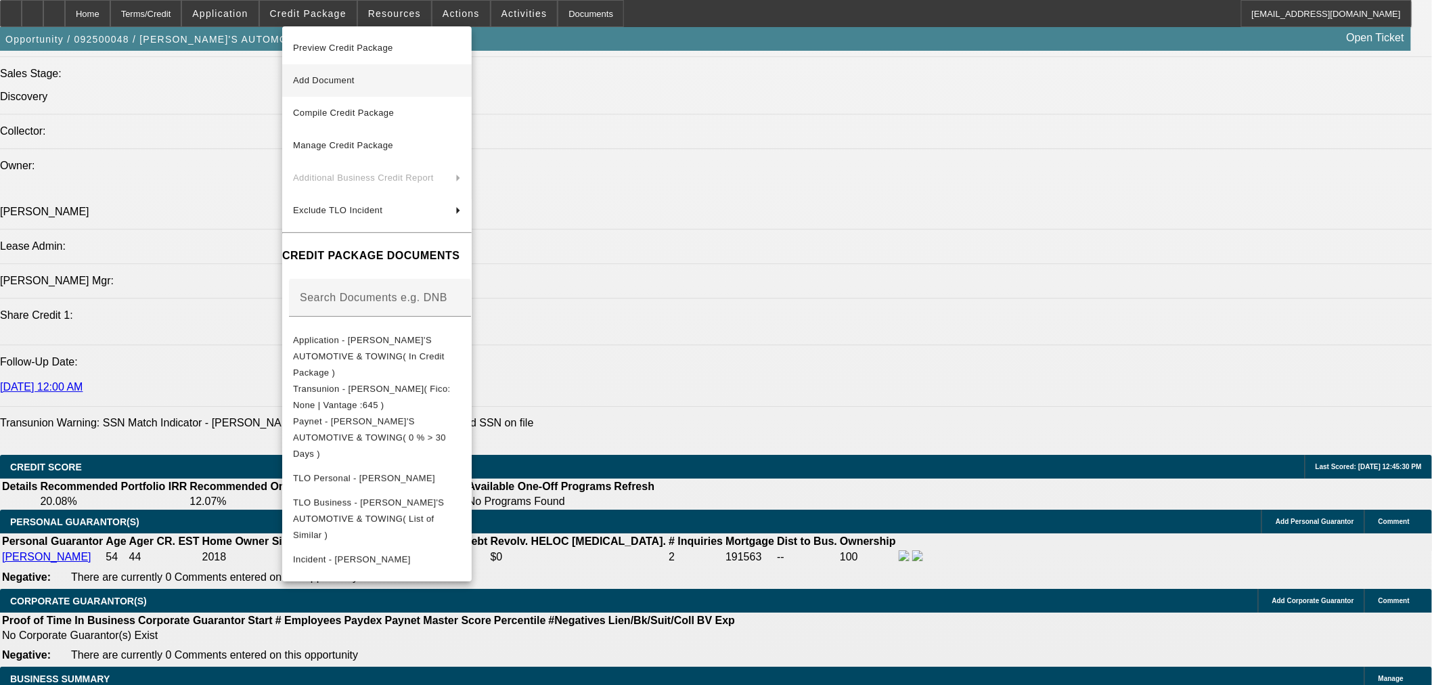
click at [366, 91] on button "Add Document" at bounding box center [377, 80] width 190 height 32
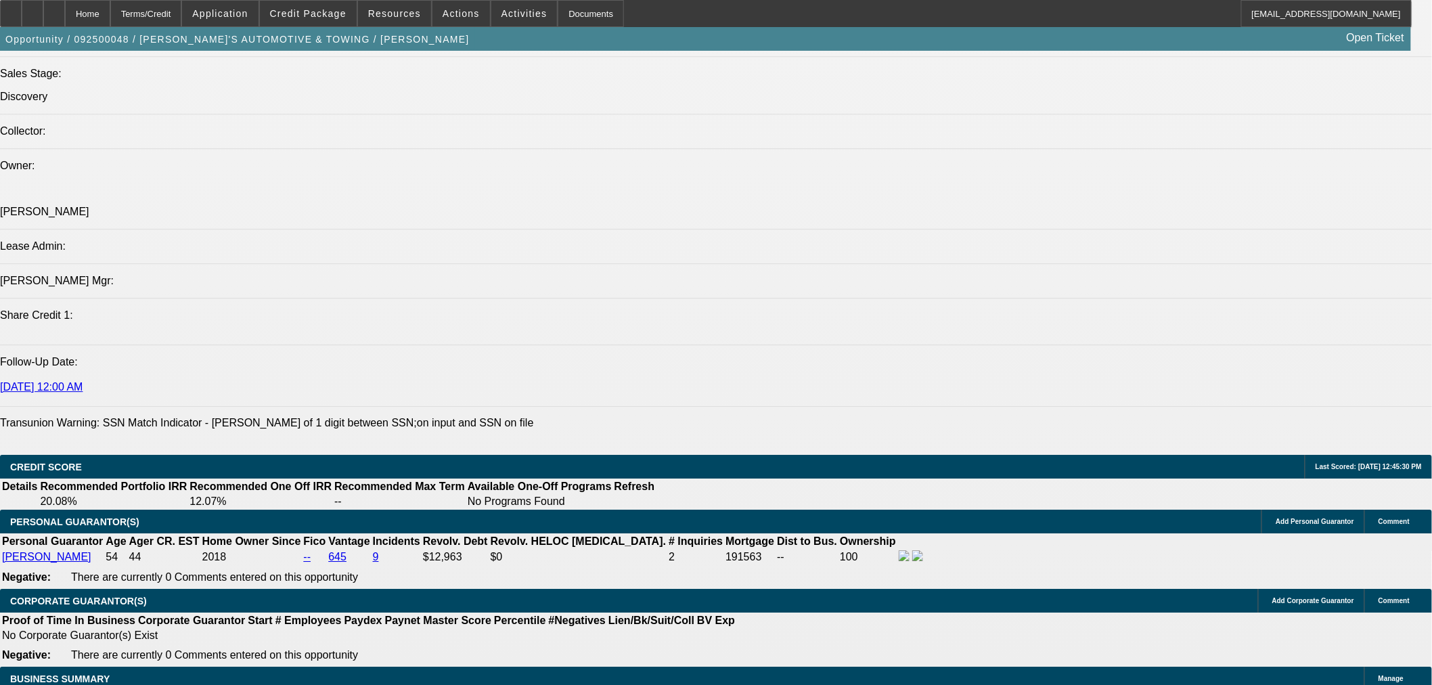
click at [354, 15] on span at bounding box center [308, 13] width 97 height 32
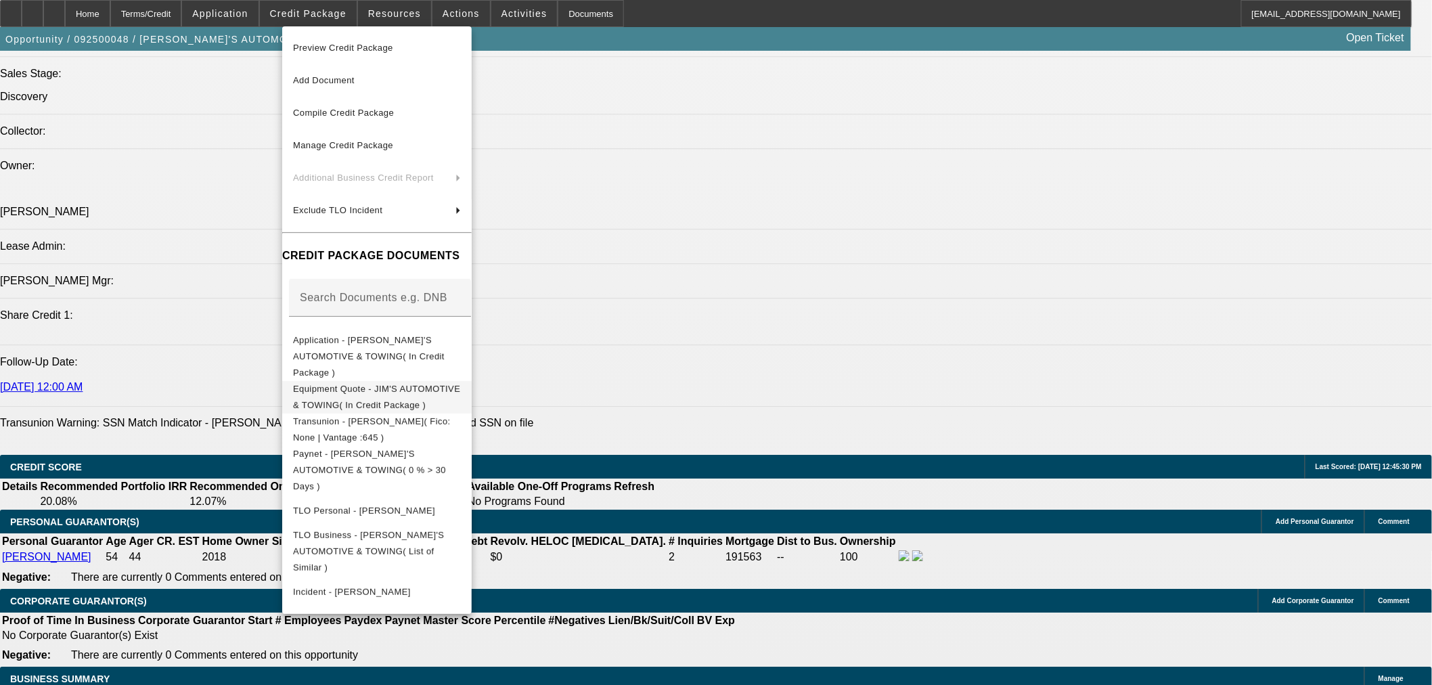
click at [366, 380] on button "Equipment Quote - JIM'S AUTOMOTIVE & TOWING( In Credit Package )" at bounding box center [377, 396] width 190 height 32
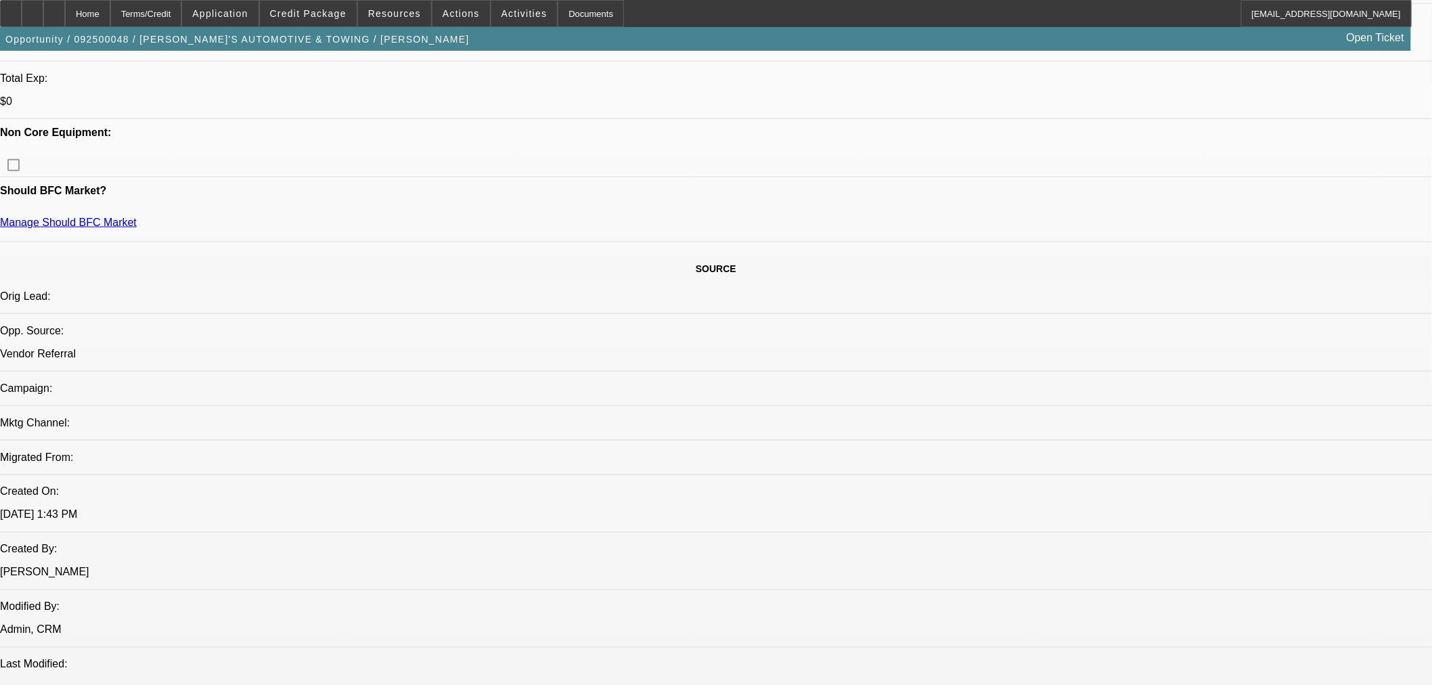
scroll to position [225, 0]
